Goal: Navigation & Orientation: Find specific page/section

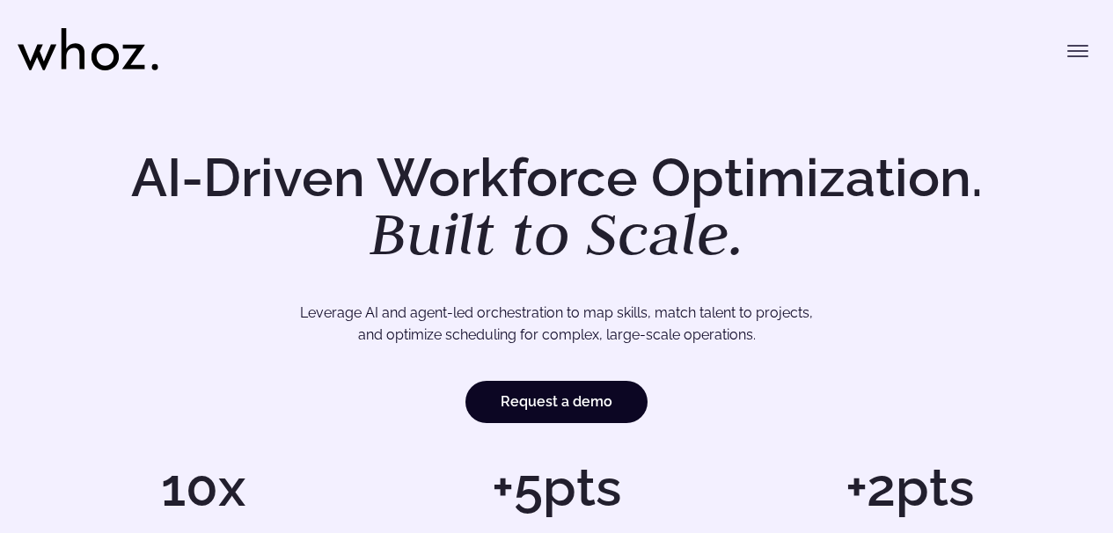
click at [1075, 56] on icon "Toggle menu" at bounding box center [1077, 56] width 19 height 0
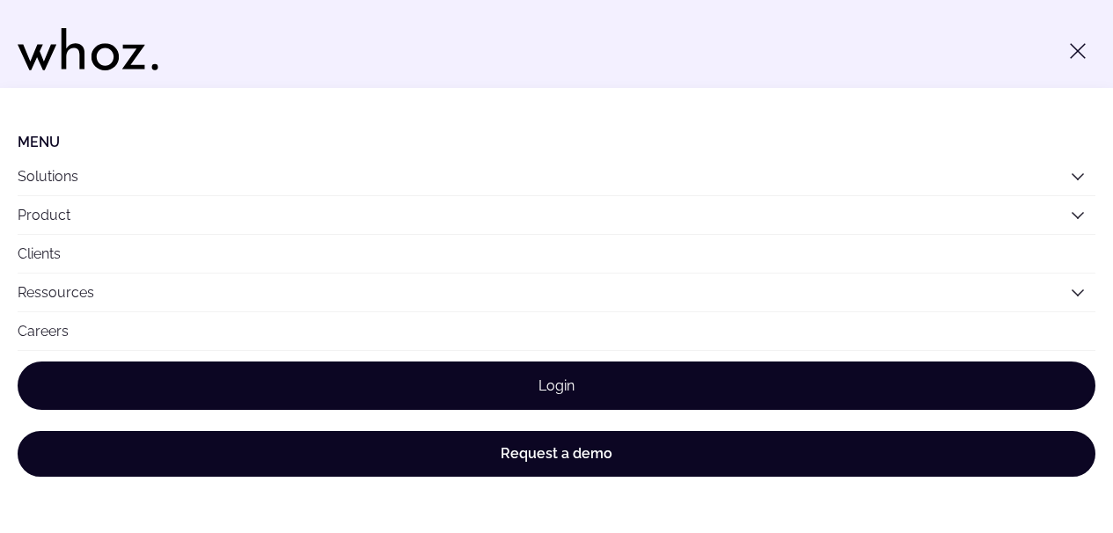
click at [569, 391] on link "Login" at bounding box center [557, 386] width 1078 height 48
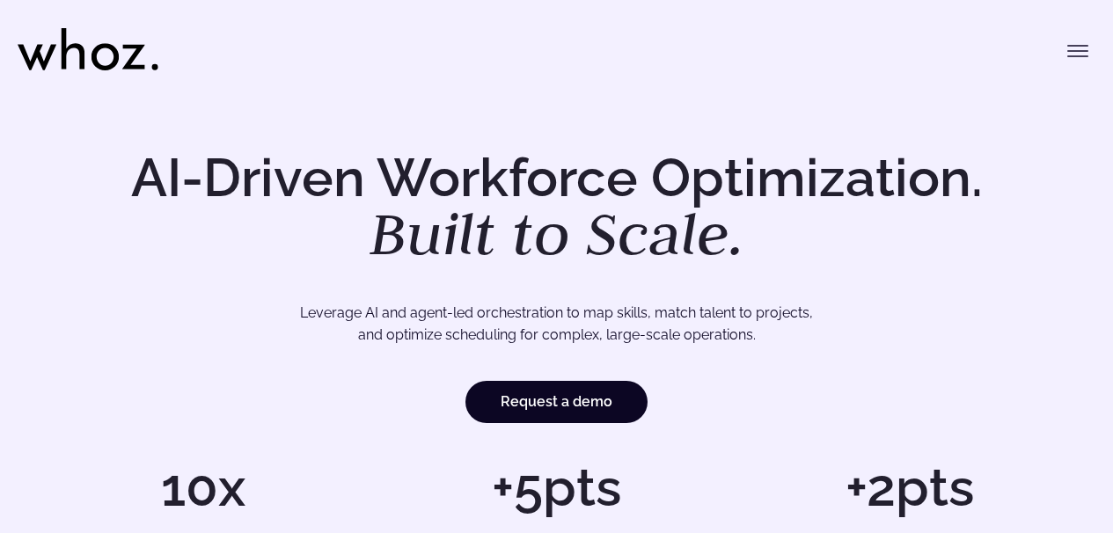
click at [1068, 56] on icon "Toggle menu" at bounding box center [1077, 56] width 19 height 0
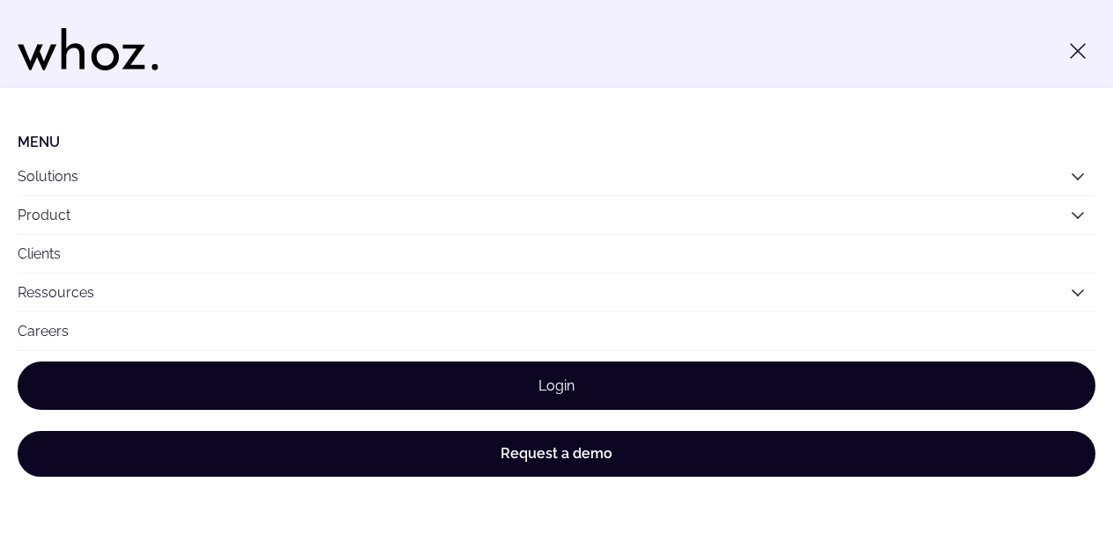
click at [582, 381] on link "Login" at bounding box center [557, 386] width 1078 height 48
